Goal: Transaction & Acquisition: Obtain resource

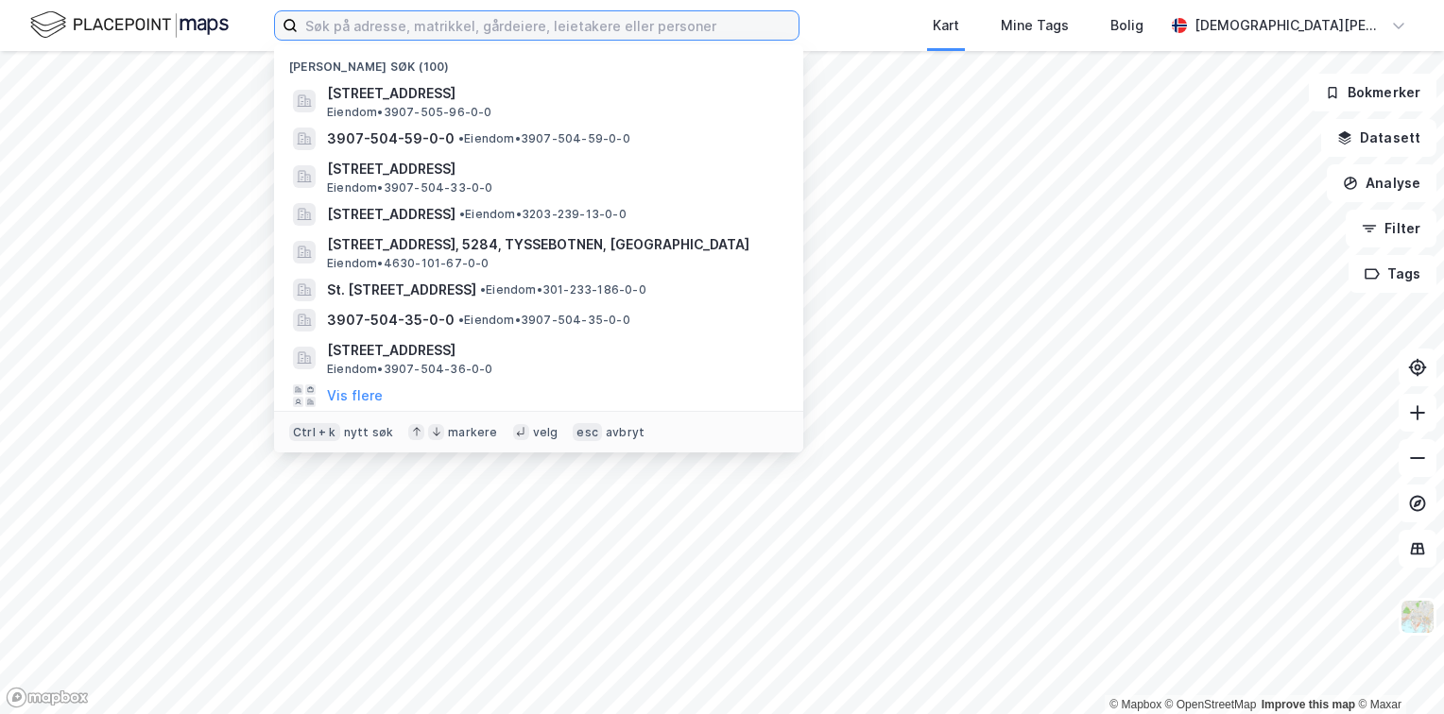
click at [708, 26] on input at bounding box center [548, 25] width 501 height 28
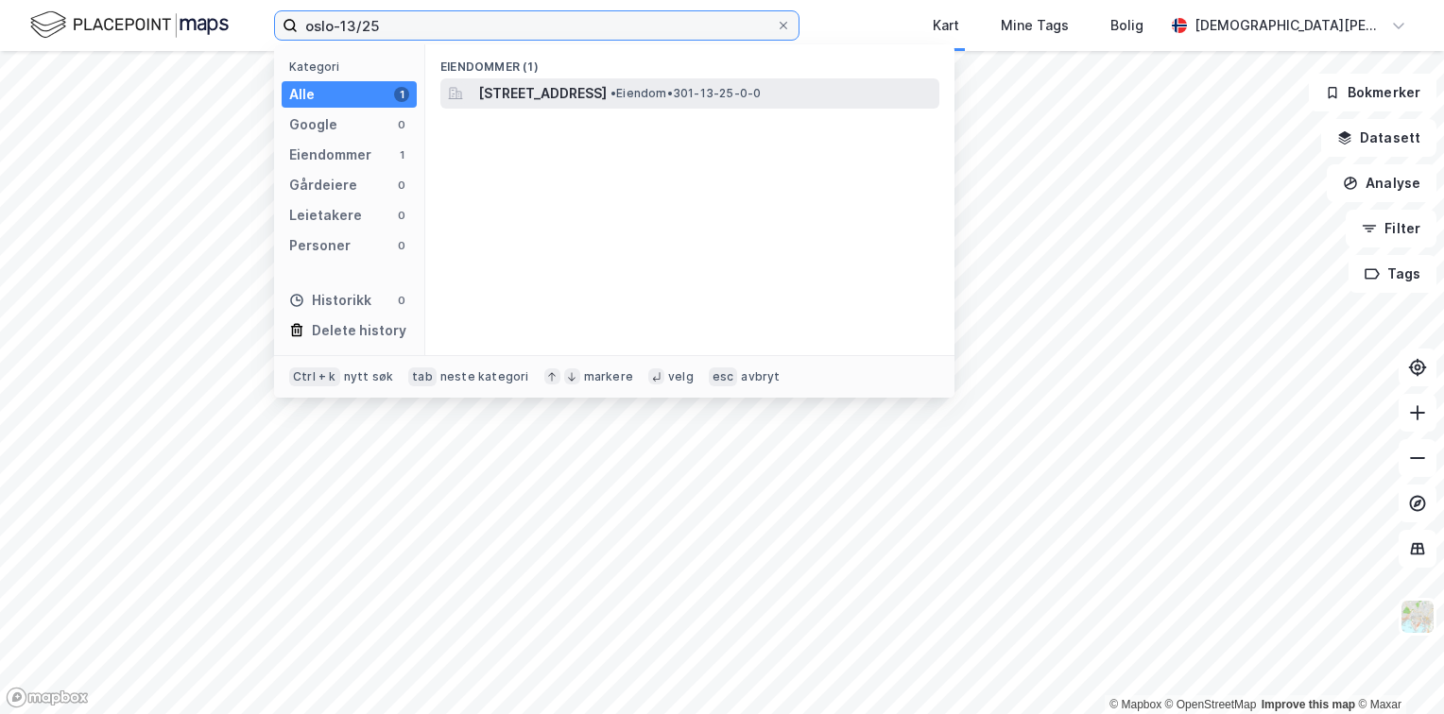
type input "oslo-13/25"
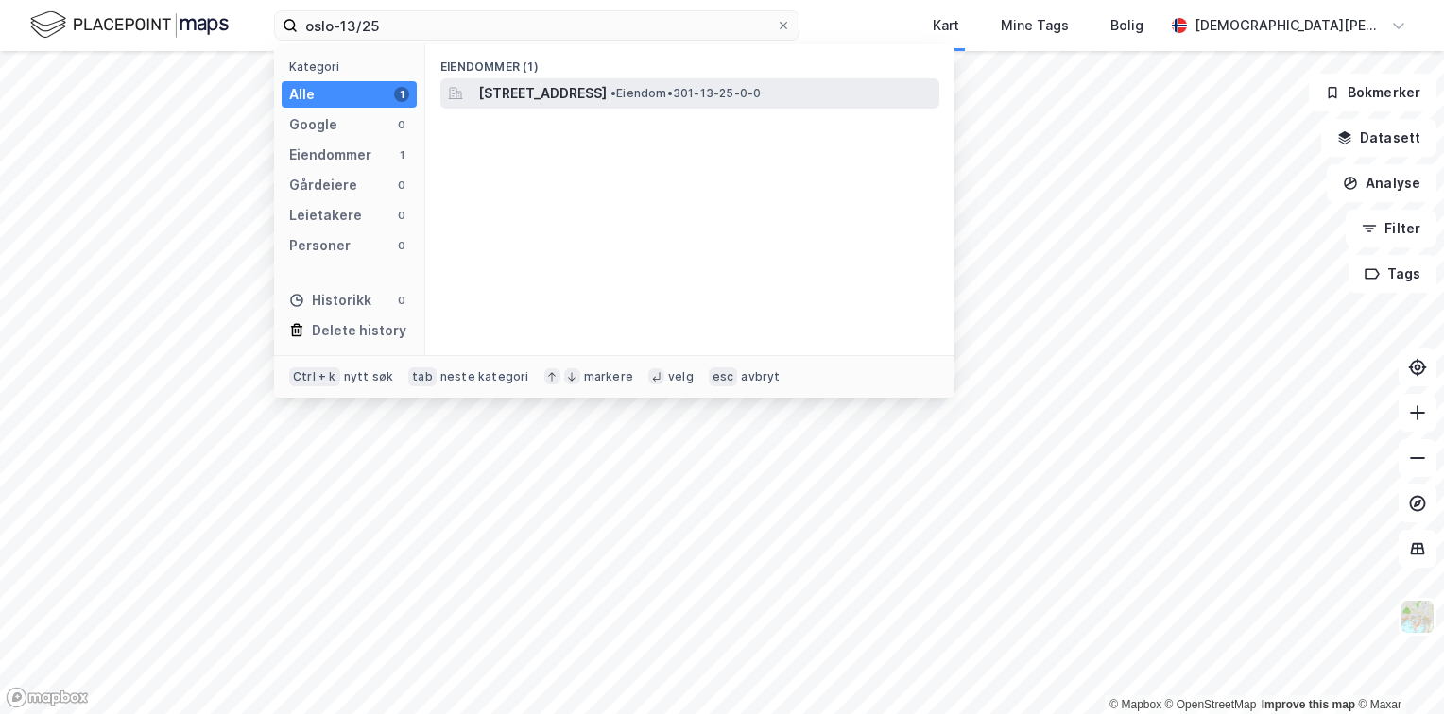
click at [607, 94] on span "[STREET_ADDRESS]" at bounding box center [542, 93] width 128 height 23
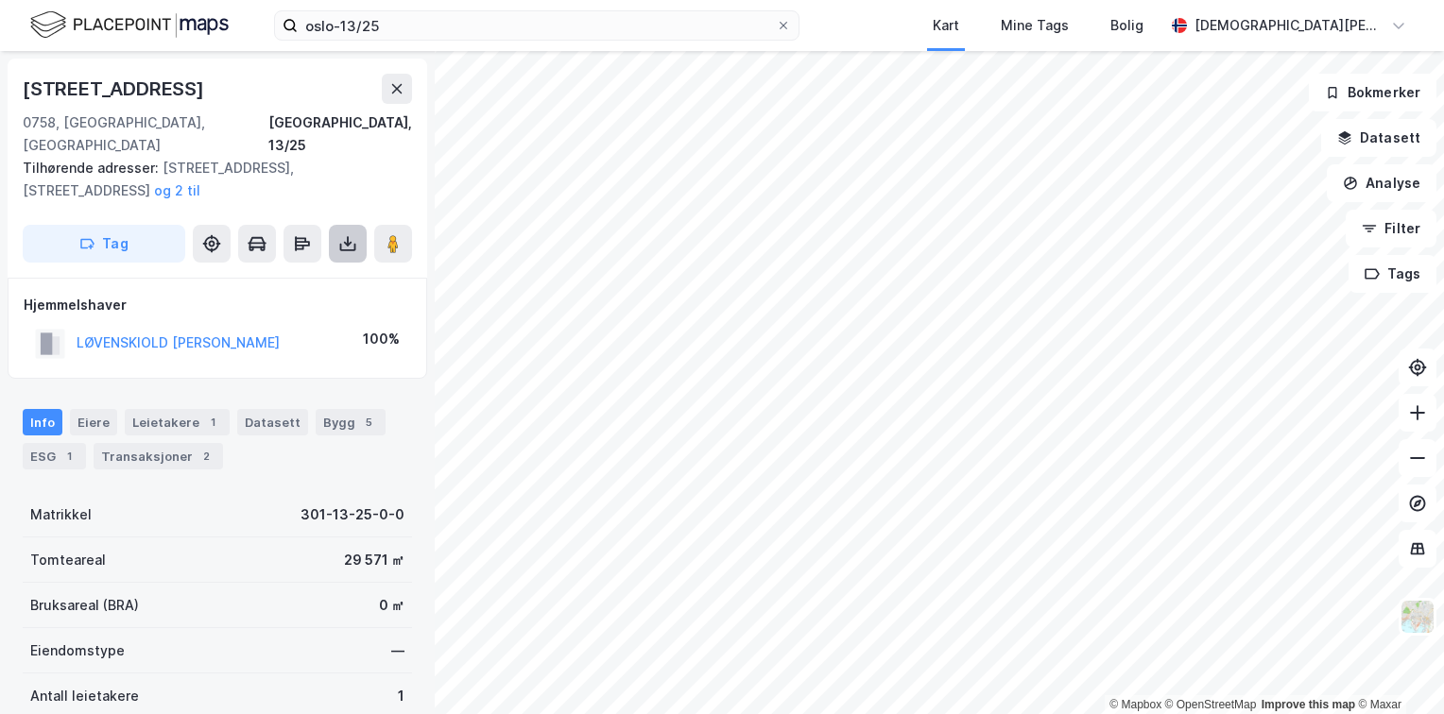
click at [348, 234] on icon at bounding box center [347, 243] width 19 height 19
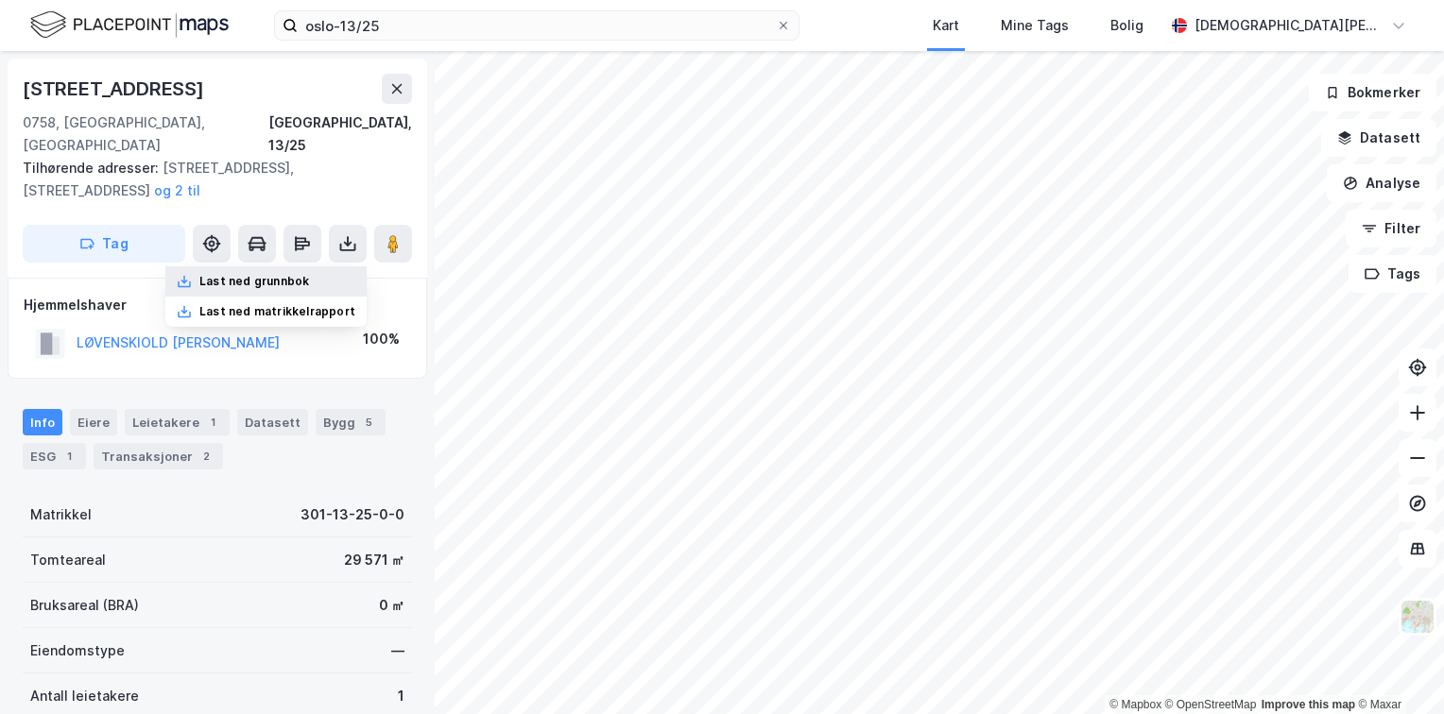
click at [295, 274] on div "Last ned grunnbok" at bounding box center [254, 281] width 110 height 15
